Goal: Check status

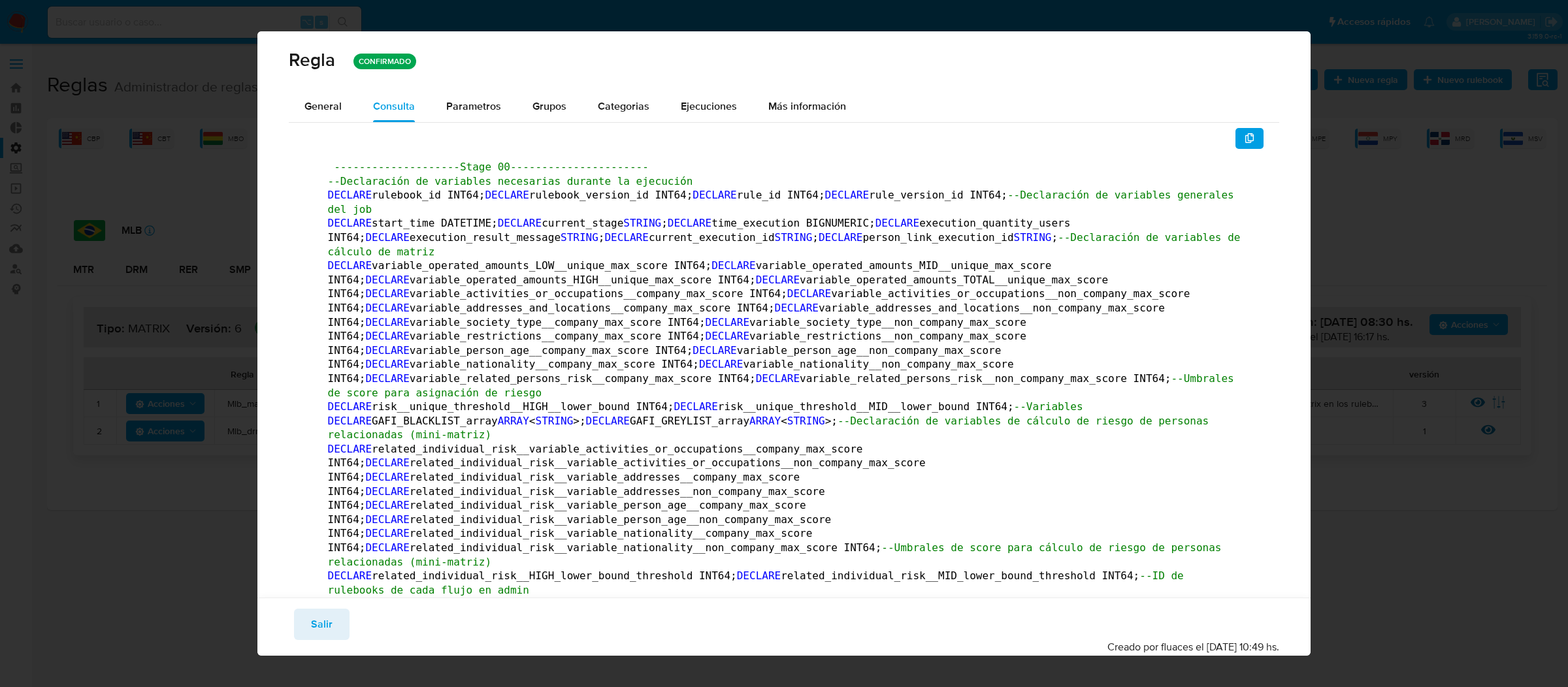
click at [334, 607] on div "Guardar Salir Simular Confirmar Creado por fluaces el 11/09/2025 10:49 hs." at bounding box center [784, 626] width 1053 height 58
click at [332, 618] on button "Salir" at bounding box center [321, 624] width 55 height 32
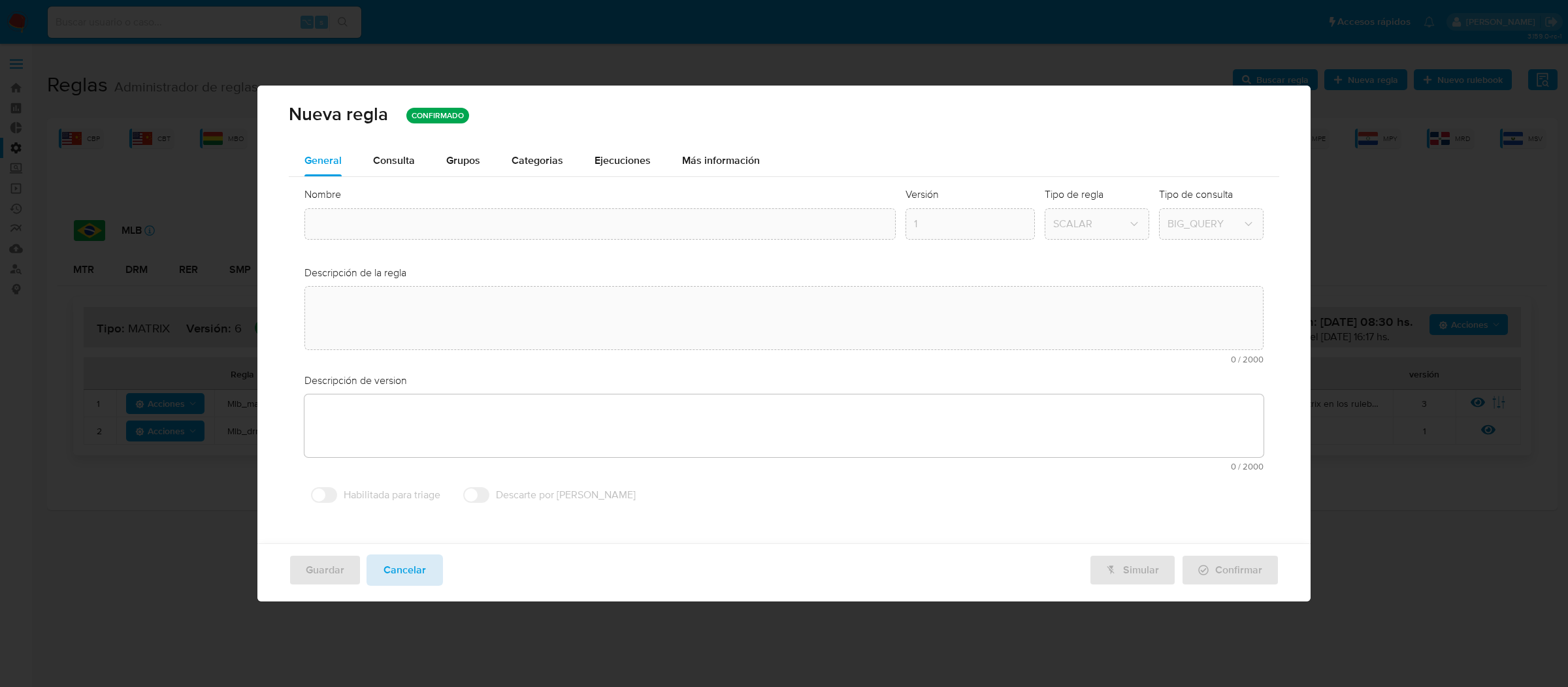
type input "Mlb_matrix"
type textarea "Regla que contiene la lógica de calculo de riesgo. versión única de código a ut…"
type textarea "Ppld-6102 - modificación de queries para exceptuar payments de movimientos de p…"
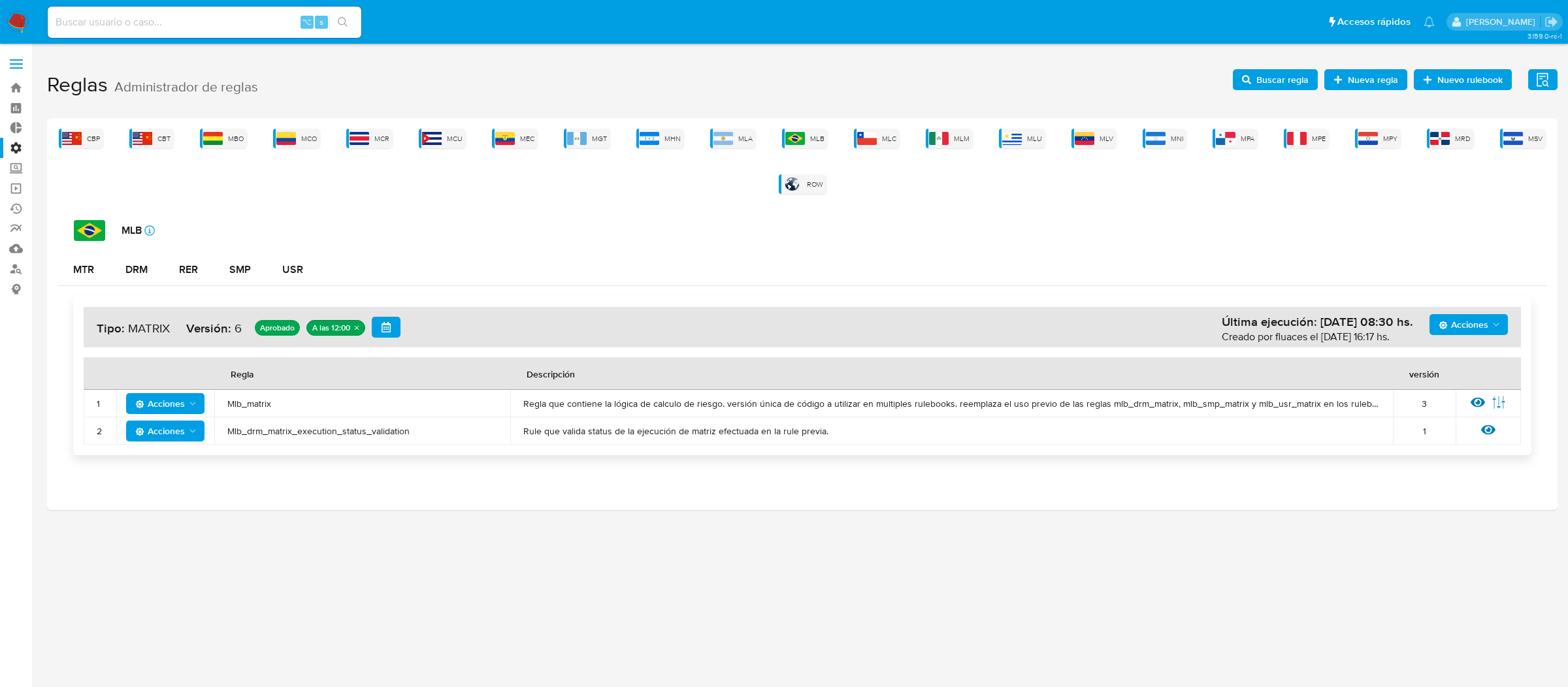
click at [274, 29] on input at bounding box center [204, 22] width 313 height 17
type input "√"
paste input "165522995"
type input "165522995"
click at [275, 20] on input "165522995" at bounding box center [204, 22] width 313 height 17
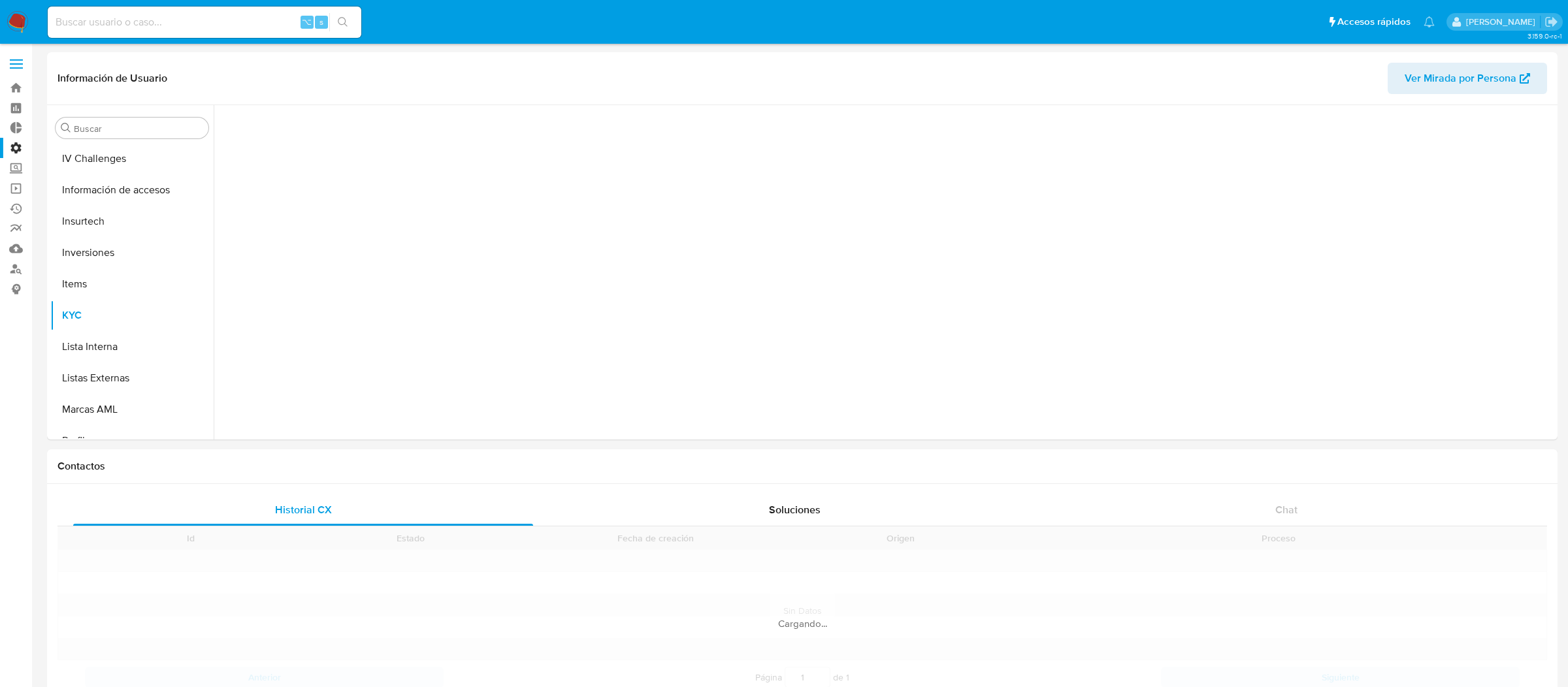
scroll to position [614, 0]
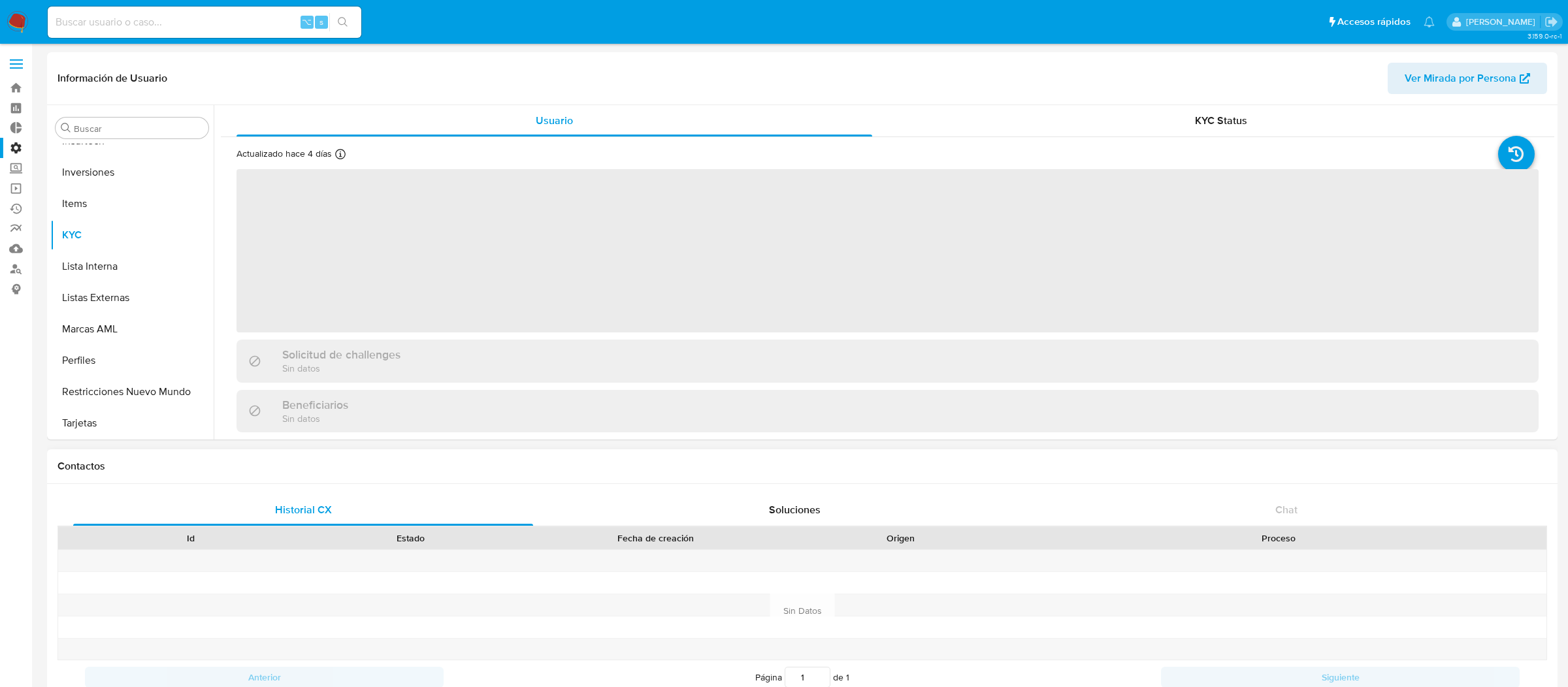
select select "10"
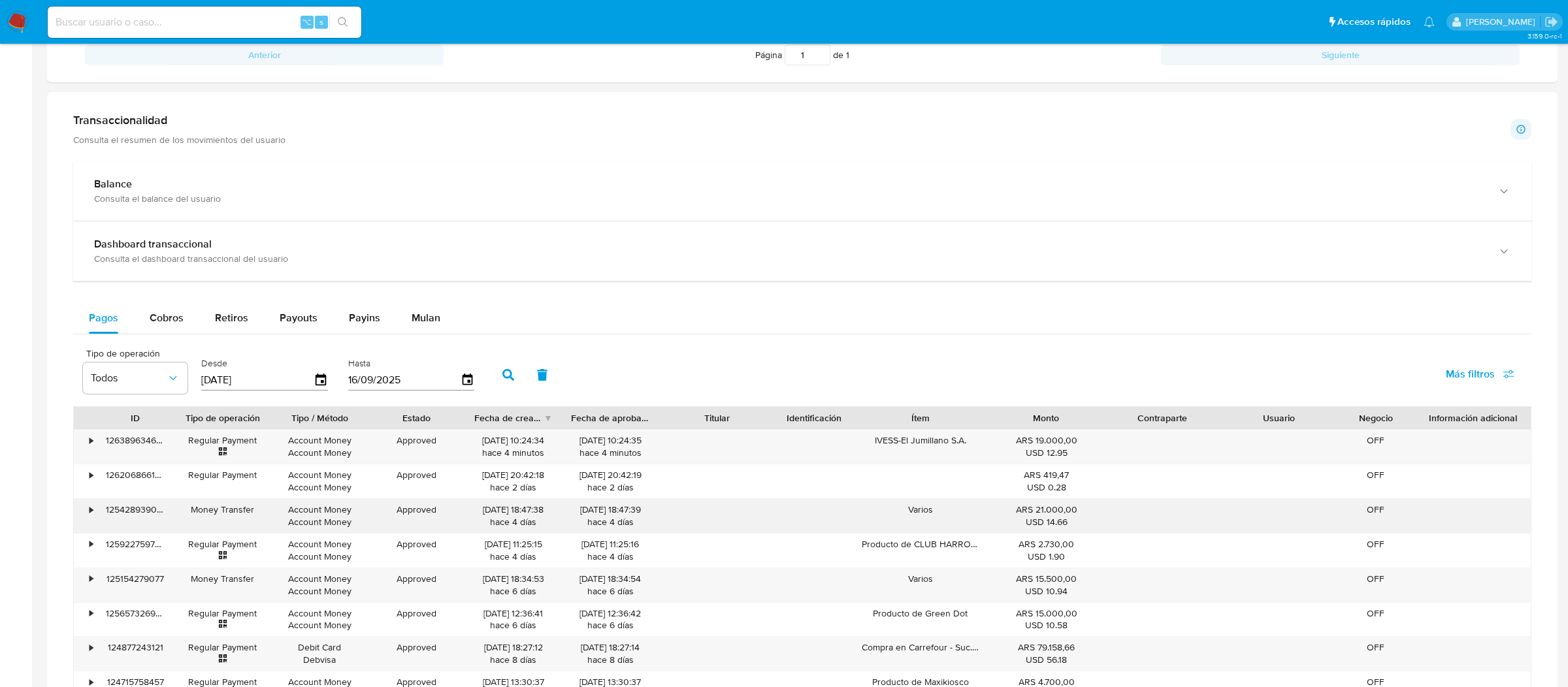
scroll to position [603, 0]
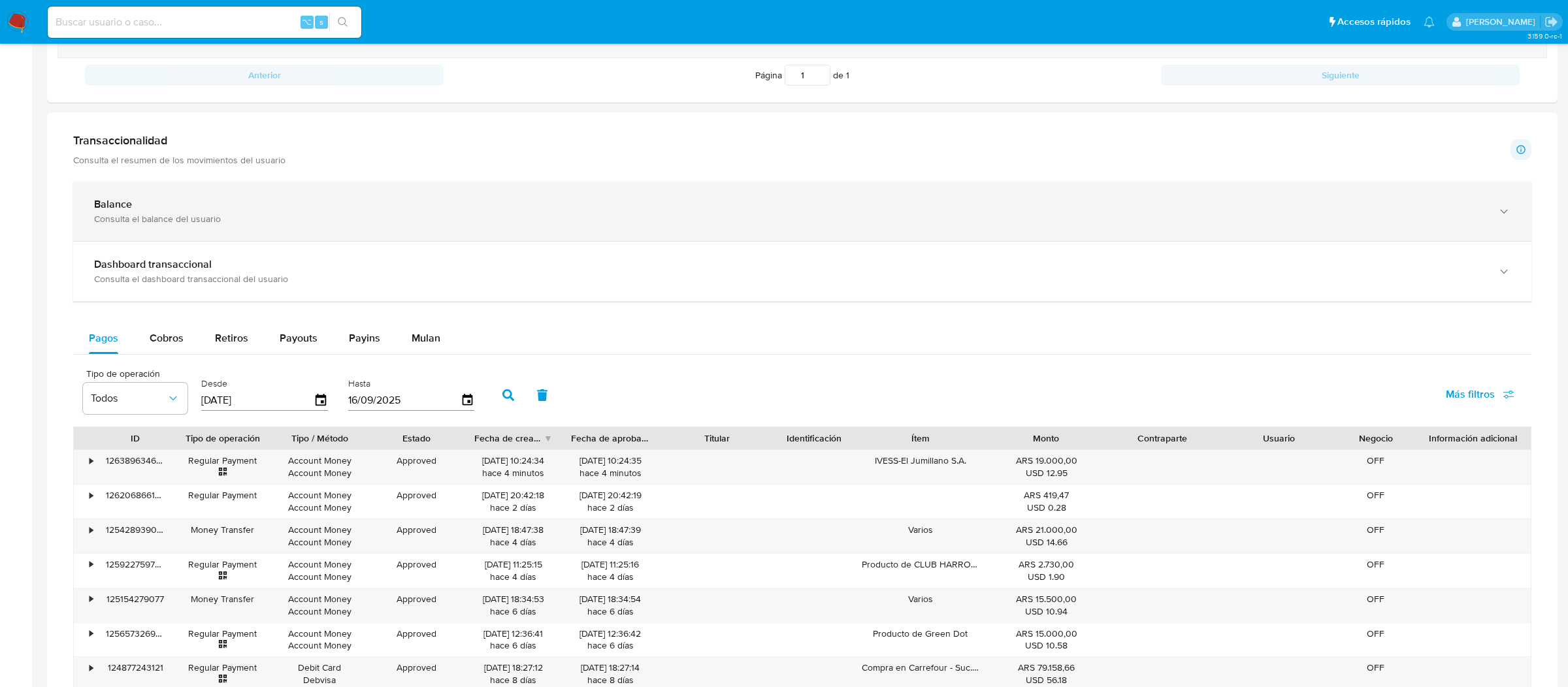
click at [516, 201] on div "Balance" at bounding box center [789, 204] width 1390 height 13
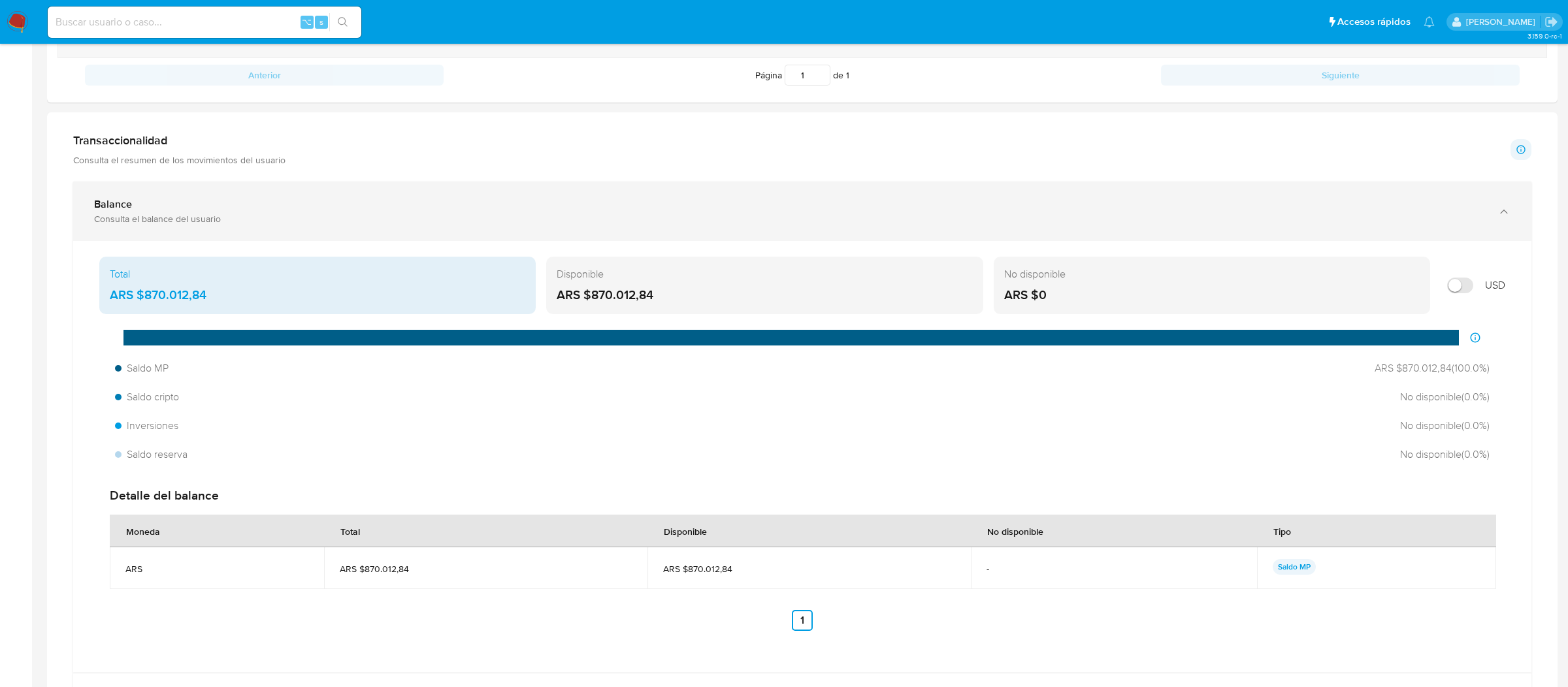
click at [505, 221] on div "Consulta el balance del usuario" at bounding box center [789, 218] width 1390 height 12
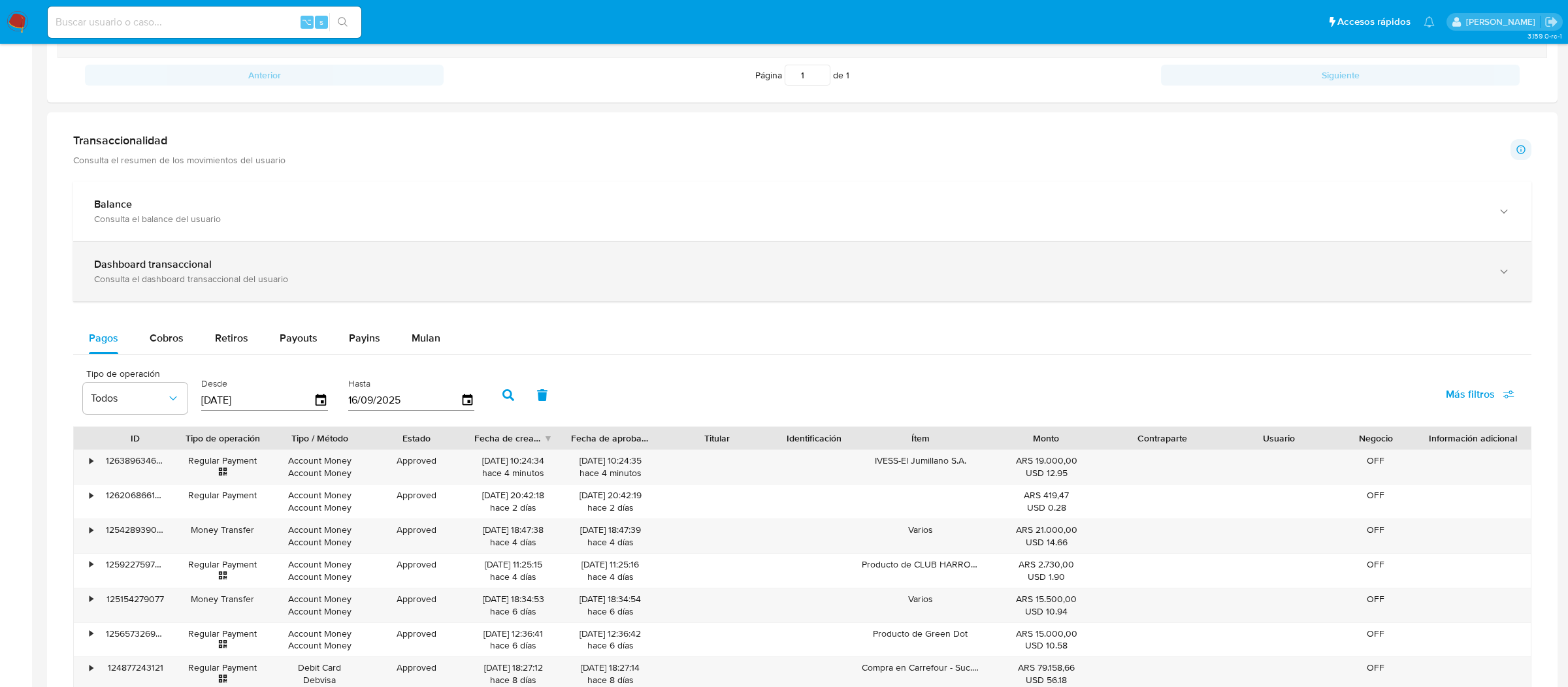
click at [493, 269] on div "Dashboard transaccional" at bounding box center [789, 264] width 1390 height 13
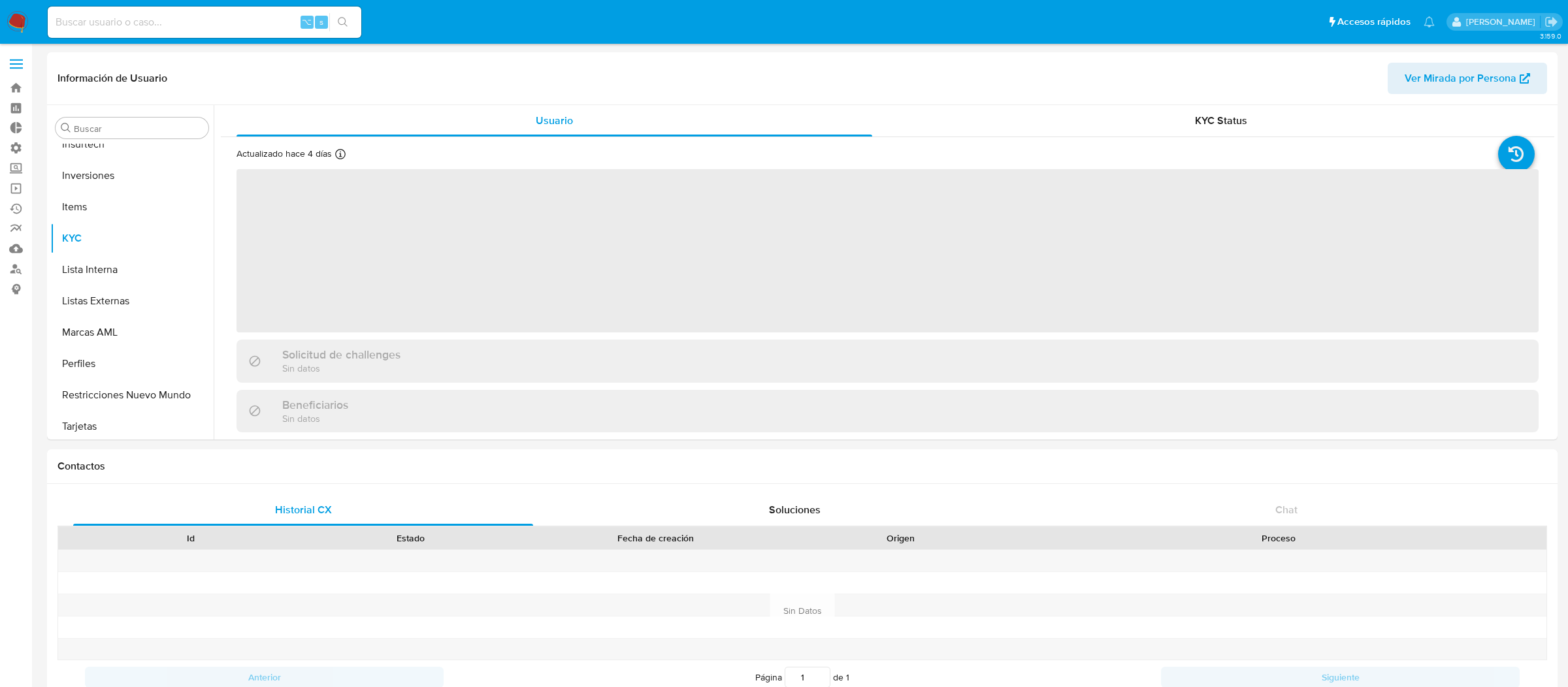
scroll to position [614, 0]
select select "10"
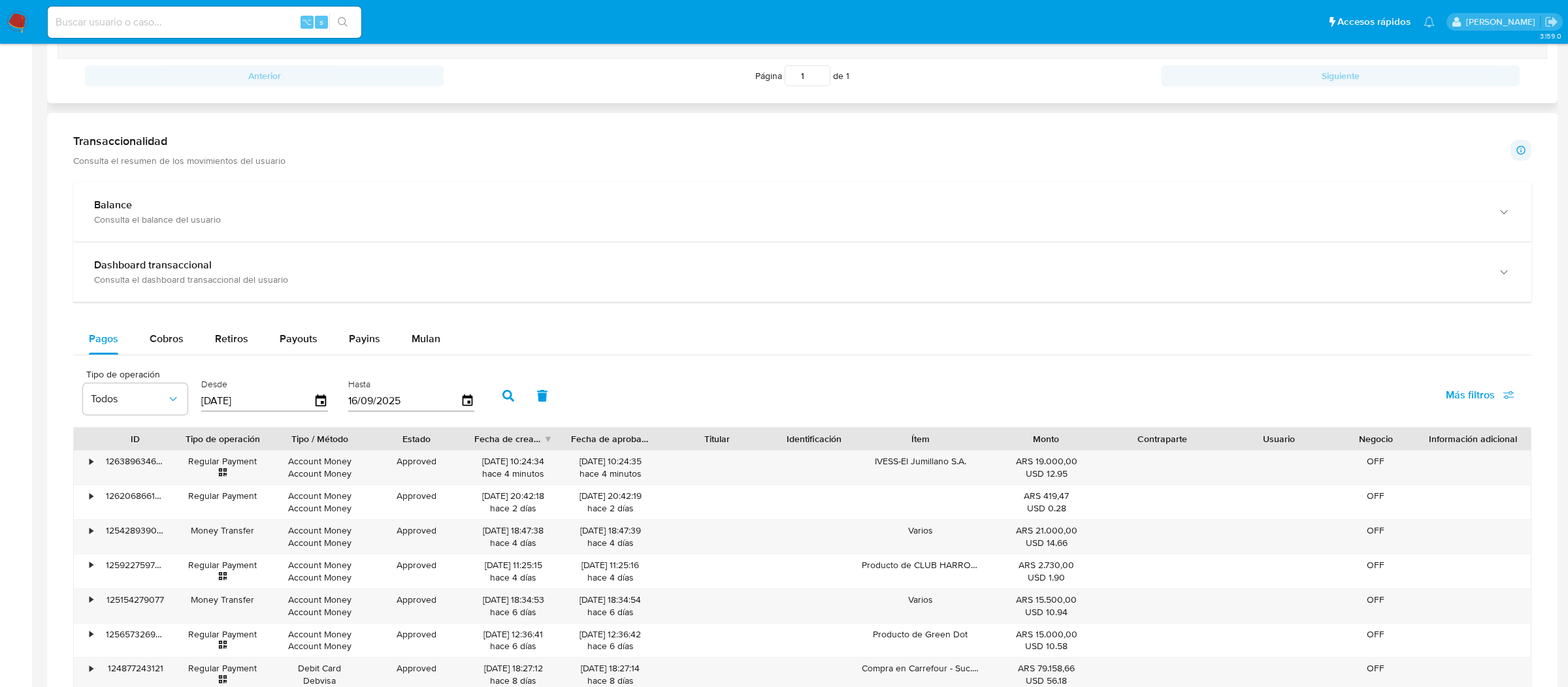
scroll to position [533, 0]
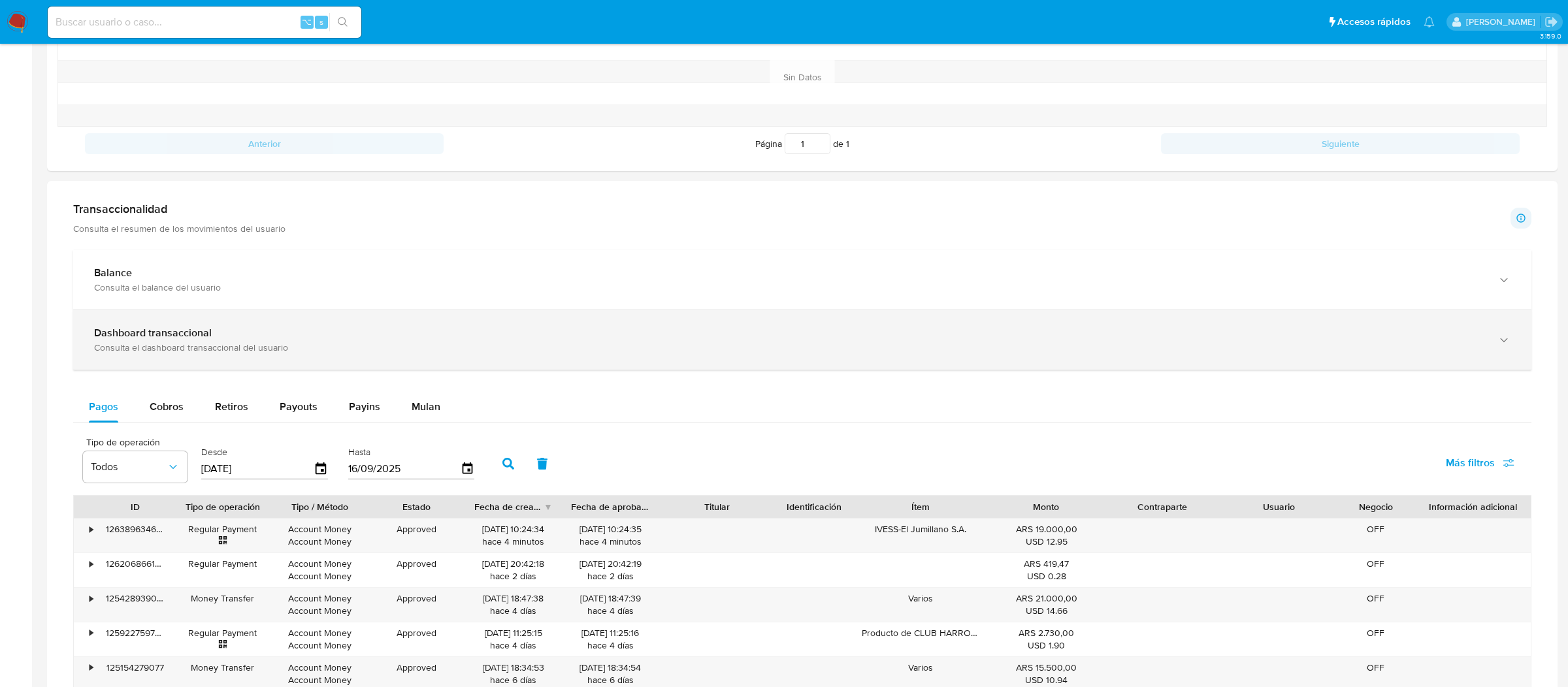
click at [469, 335] on div "Dashboard transaccional" at bounding box center [789, 333] width 1390 height 13
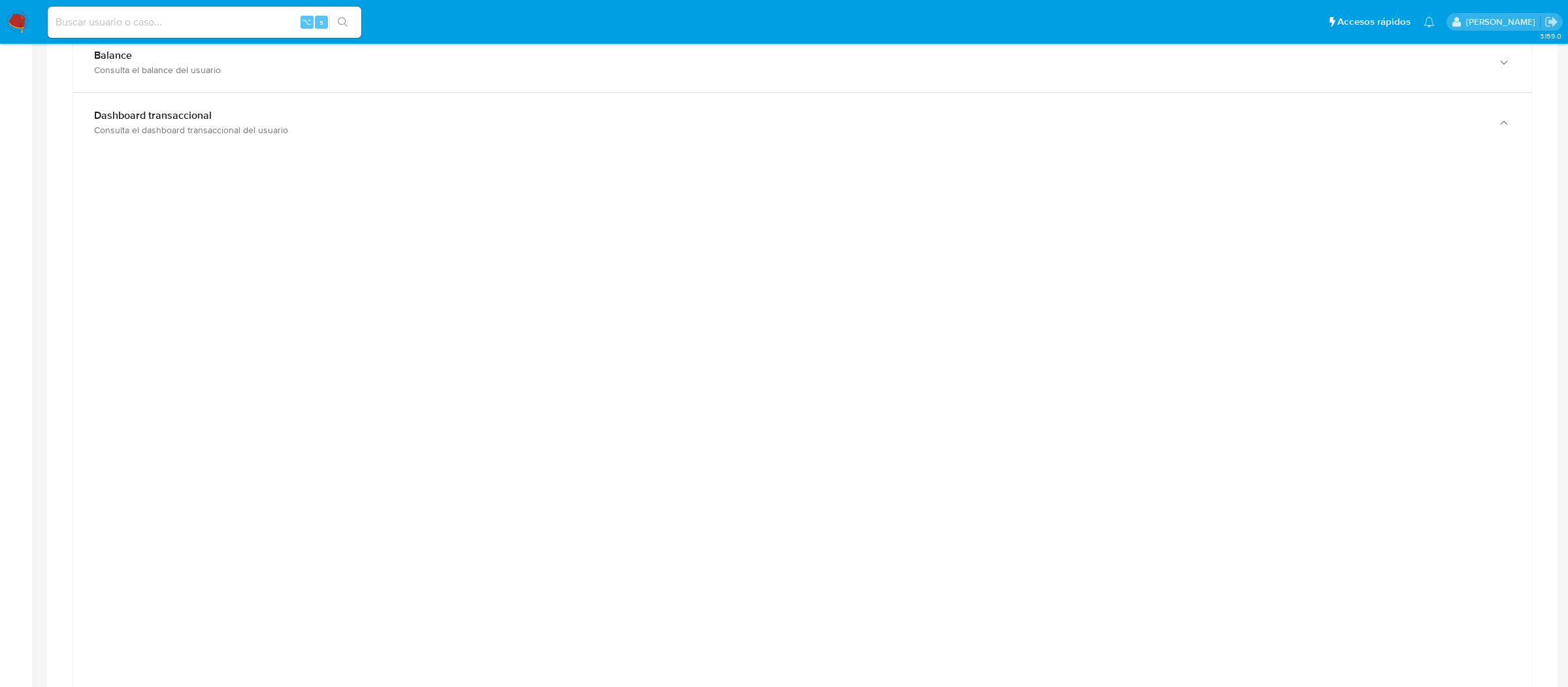
scroll to position [754, 0]
